Goal: Transaction & Acquisition: Purchase product/service

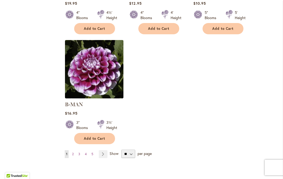
scroll to position [656, 0]
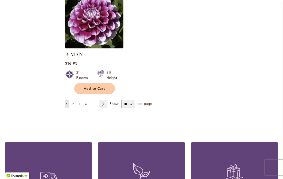
scroll to position [688, 0]
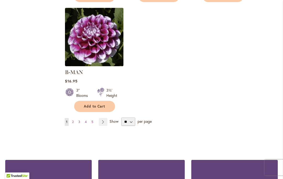
click at [105, 118] on link "Page Next" at bounding box center [103, 122] width 9 height 8
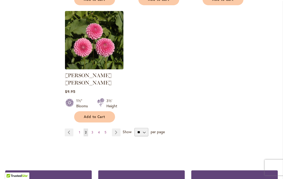
scroll to position [680, 0]
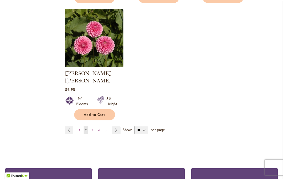
click at [119, 126] on link "Page Next" at bounding box center [116, 130] width 9 height 8
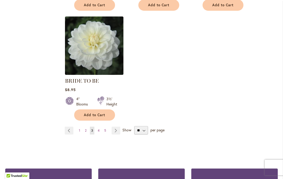
scroll to position [673, 0]
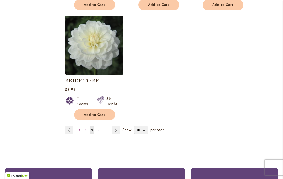
click at [116, 127] on link "Page Next" at bounding box center [115, 130] width 9 height 8
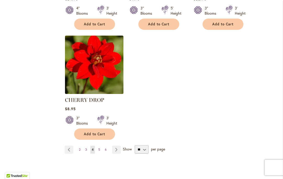
scroll to position [661, 0]
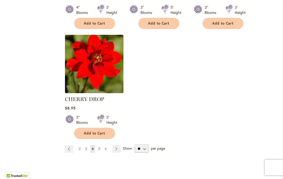
click at [118, 146] on link "Page Next" at bounding box center [116, 149] width 9 height 8
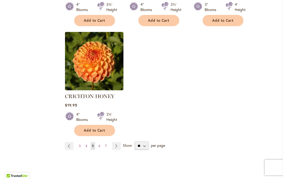
scroll to position [679, 0]
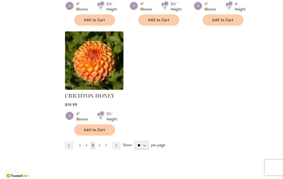
click at [118, 142] on link "Page Next" at bounding box center [116, 146] width 9 height 8
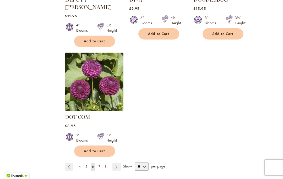
scroll to position [658, 0]
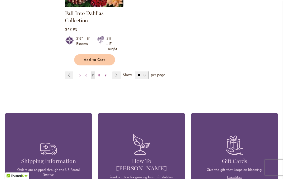
scroll to position [743, 0]
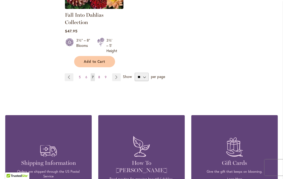
click at [124, 75] on span "Show" at bounding box center [127, 76] width 9 height 5
click at [134, 75] on select "** ** ** **" at bounding box center [141, 77] width 14 height 8
click at [113, 76] on link "Page Next" at bounding box center [116, 77] width 9 height 8
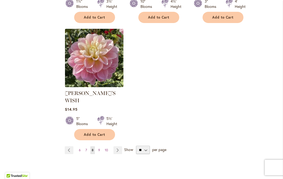
scroll to position [682, 0]
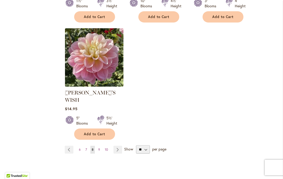
click at [118, 146] on link "Page Next" at bounding box center [117, 150] width 9 height 8
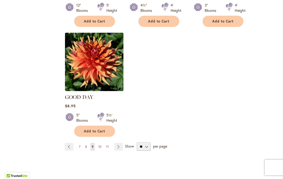
scroll to position [680, 0]
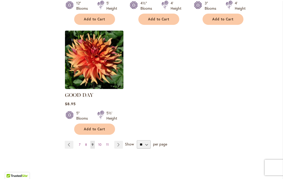
click at [117, 141] on link "Page Next" at bounding box center [118, 145] width 9 height 8
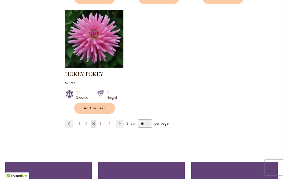
scroll to position [699, 0]
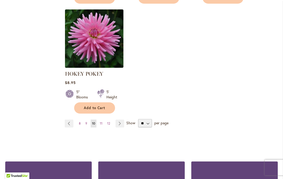
click at [120, 122] on link "Page Next" at bounding box center [119, 124] width 9 height 8
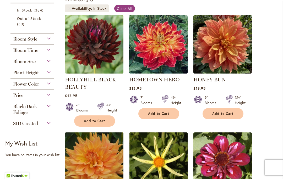
scroll to position [124, 0]
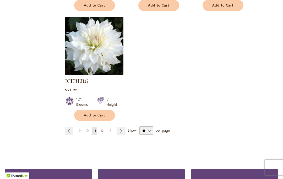
scroll to position [687, 0]
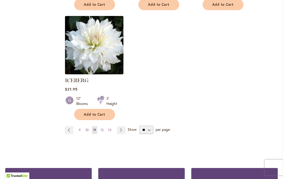
click at [119, 126] on link "Page Next" at bounding box center [121, 130] width 9 height 8
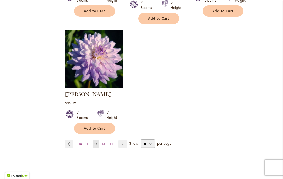
scroll to position [680, 0]
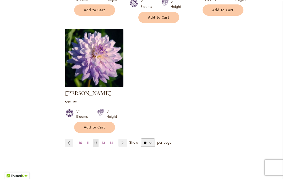
click at [122, 139] on link "Page Next" at bounding box center [122, 143] width 9 height 8
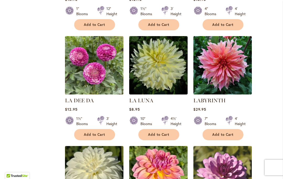
scroll to position [432, 0]
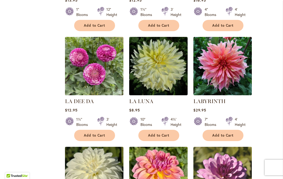
click at [225, 137] on span "Add to Cart" at bounding box center [222, 135] width 21 height 4
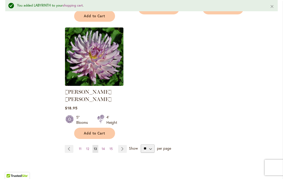
scroll to position [683, 0]
click at [121, 145] on link "Page Next" at bounding box center [122, 149] width 9 height 8
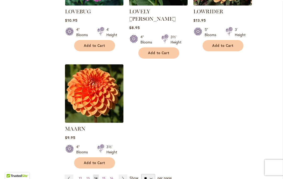
scroll to position [640, 0]
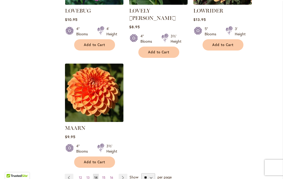
click at [123, 174] on link "Page Next" at bounding box center [122, 178] width 9 height 8
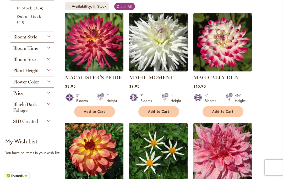
scroll to position [126, 0]
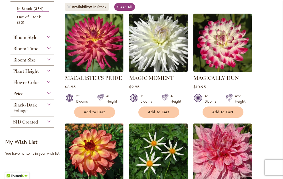
click at [221, 114] on span "Add to Cart" at bounding box center [222, 112] width 21 height 4
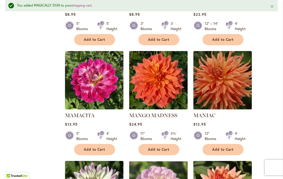
scroll to position [324, 0]
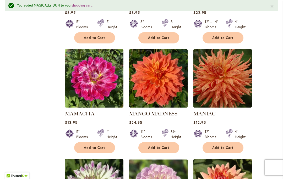
click at [48, 132] on div "Filter by: Filter By: Category Best Sellers 29 items New 3 items New & Exclusive" at bounding box center [141, 155] width 272 height 736
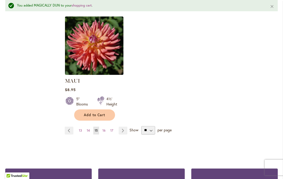
scroll to position [694, 0]
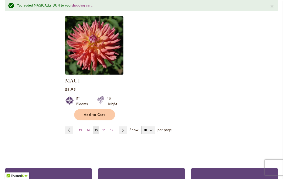
click at [124, 129] on link "Page Next" at bounding box center [122, 130] width 9 height 8
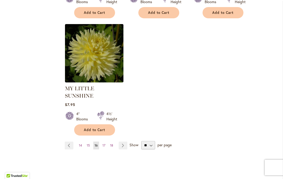
scroll to position [680, 0]
click at [123, 141] on link "Page Next" at bounding box center [122, 145] width 9 height 8
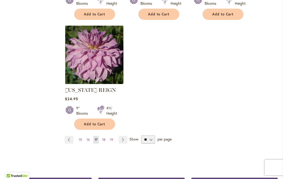
scroll to position [668, 0]
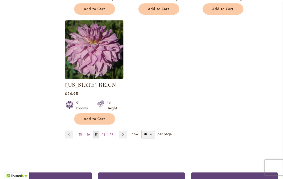
click at [122, 138] on link "Page Next" at bounding box center [122, 135] width 9 height 8
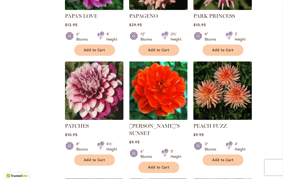
scroll to position [298, 0]
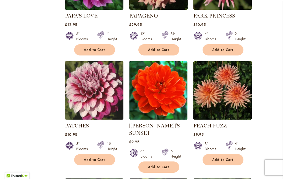
click at [87, 156] on button "Add to Cart" at bounding box center [94, 159] width 41 height 11
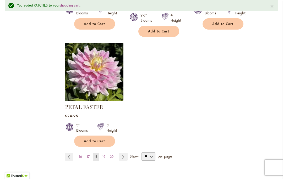
scroll to position [681, 0]
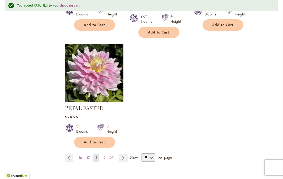
click at [125, 154] on link "Page Next" at bounding box center [123, 158] width 9 height 8
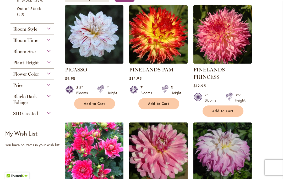
scroll to position [133, 0]
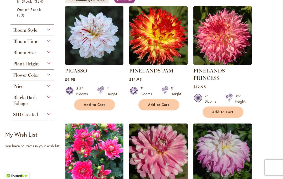
click at [12, 94] on div "Black/Dark Foliage" at bounding box center [31, 99] width 43 height 14
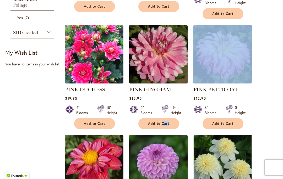
scroll to position [229, 0]
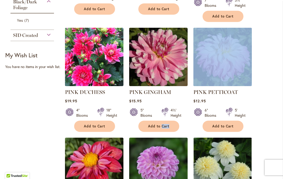
click at [149, 124] on span "Add to Cart" at bounding box center [158, 126] width 21 height 4
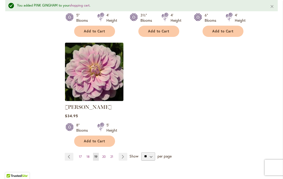
scroll to position [675, 0]
click at [122, 152] on link "Page Next" at bounding box center [122, 156] width 9 height 8
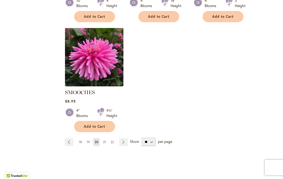
scroll to position [669, 0]
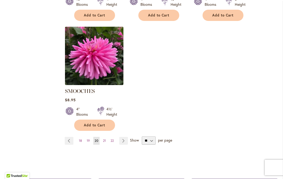
click at [125, 137] on link "Page Next" at bounding box center [123, 141] width 9 height 8
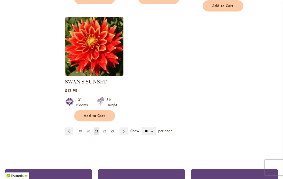
scroll to position [679, 0]
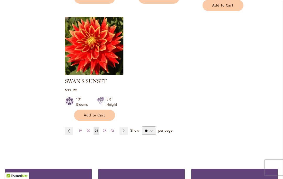
click at [124, 128] on link "Page Next" at bounding box center [123, 131] width 9 height 8
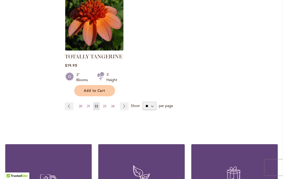
scroll to position [696, 0]
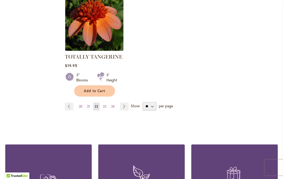
click at [128, 108] on link "Page Next" at bounding box center [124, 107] width 9 height 8
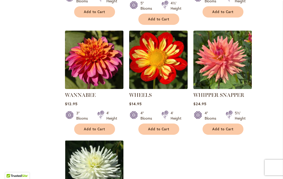
scroll to position [556, 0]
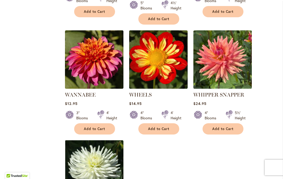
click at [94, 127] on span "Add to Cart" at bounding box center [94, 129] width 21 height 4
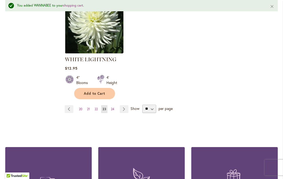
scroll to position [716, 0]
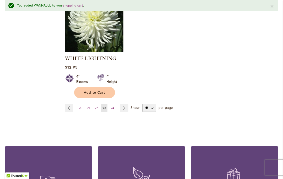
click at [127, 104] on link "Page Next" at bounding box center [124, 108] width 9 height 8
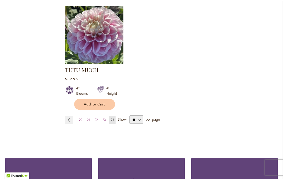
scroll to position [683, 0]
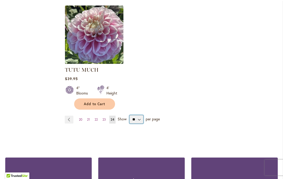
click at [138, 120] on select "** ** ** **" at bounding box center [136, 119] width 14 height 8
select select "**"
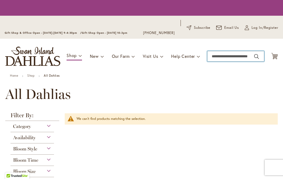
click at [230, 60] on input "Search" at bounding box center [235, 56] width 57 height 10
type input "******"
click at [256, 57] on button "Search" at bounding box center [256, 56] width 5 height 8
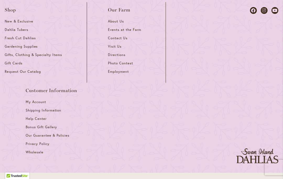
scroll to position [344, 0]
